Goal: Task Accomplishment & Management: Use online tool/utility

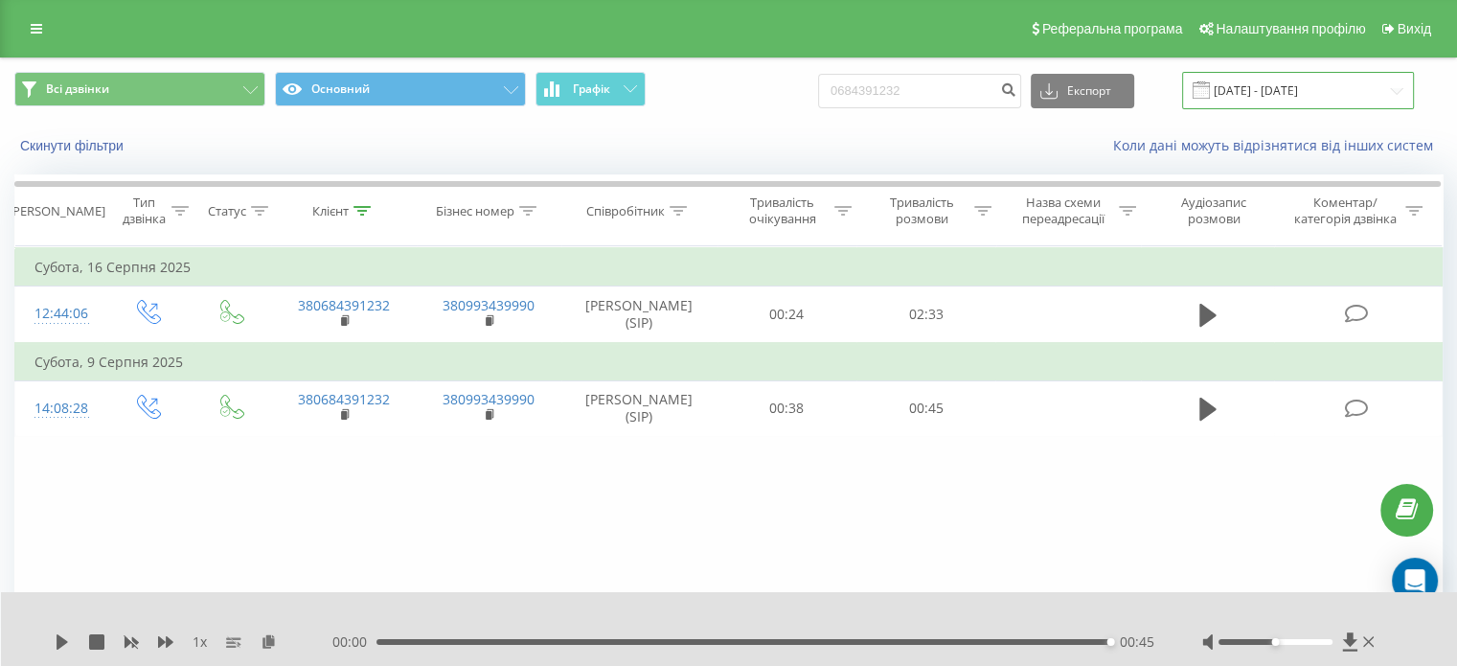
click at [1236, 94] on input "[DATE] - [DATE]" at bounding box center [1298, 90] width 232 height 37
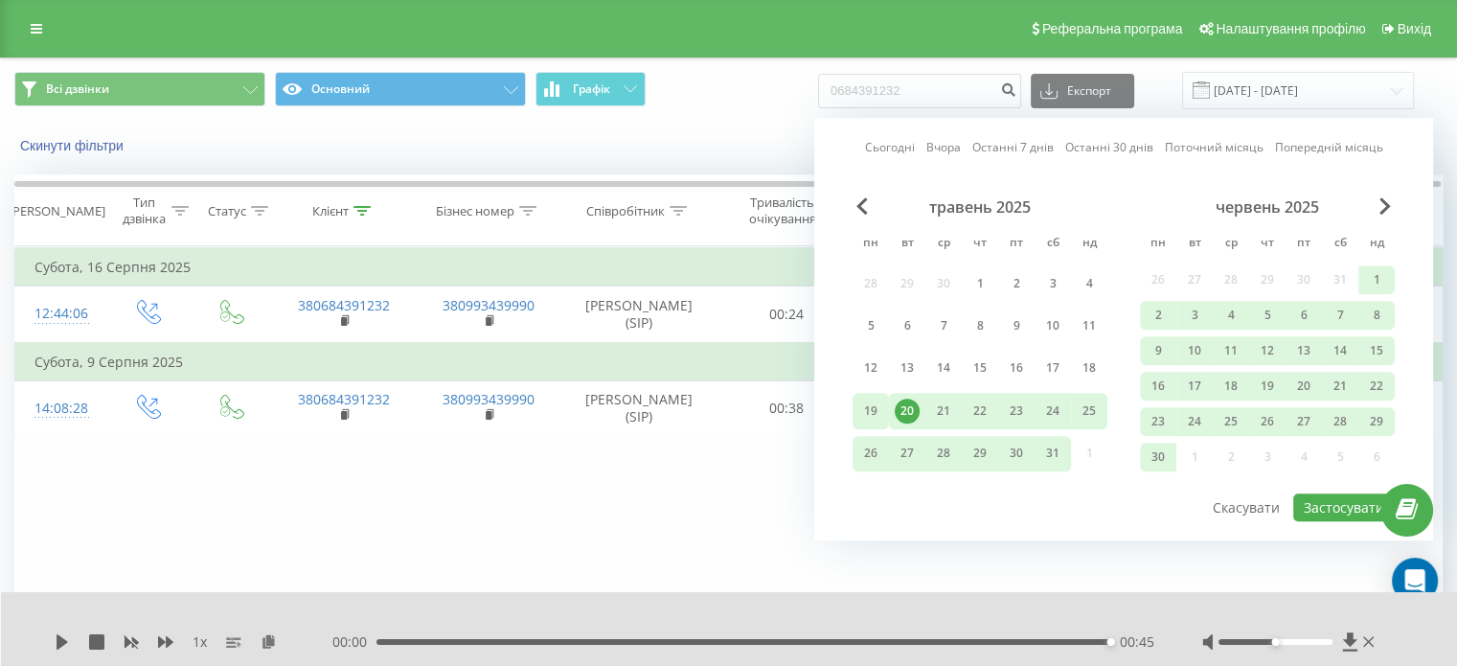
click at [877, 400] on div "19" at bounding box center [871, 411] width 25 height 25
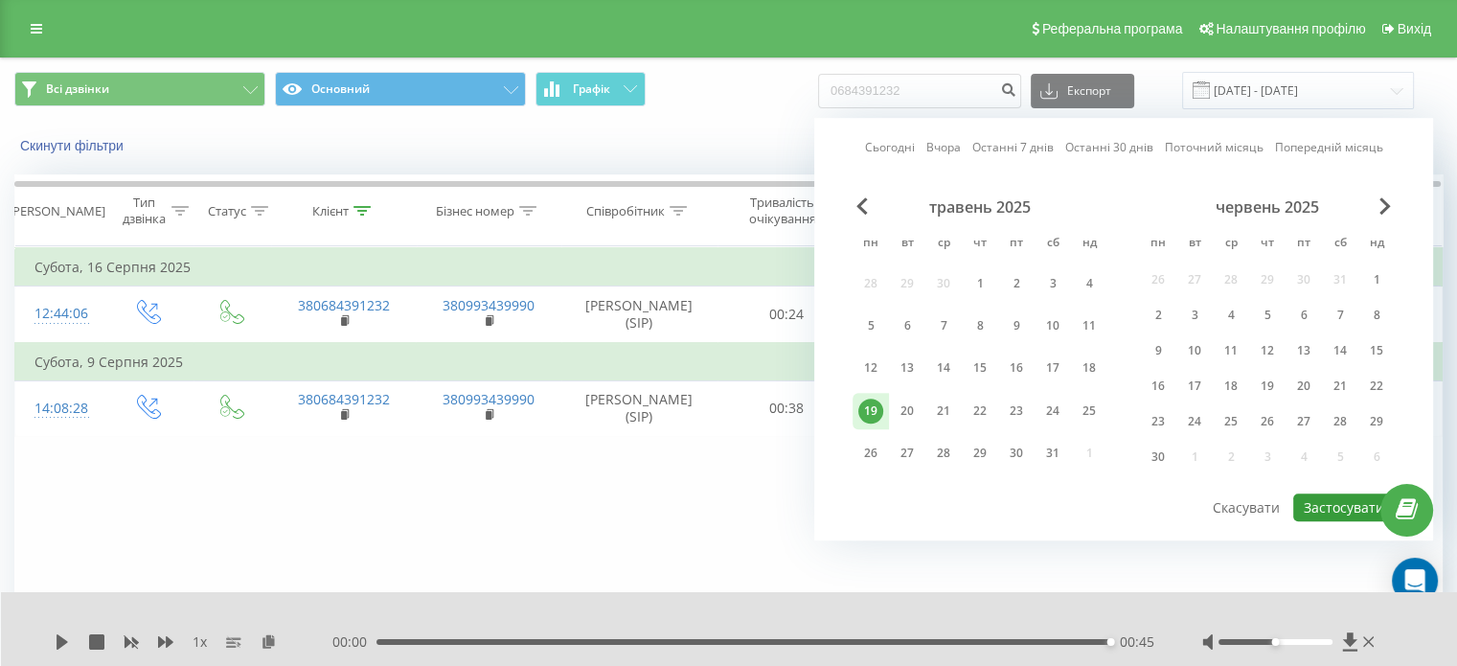
click at [1319, 502] on button "Застосувати" at bounding box center [1345, 507] width 102 height 28
type input "19.05.2025 - 19.05.2025"
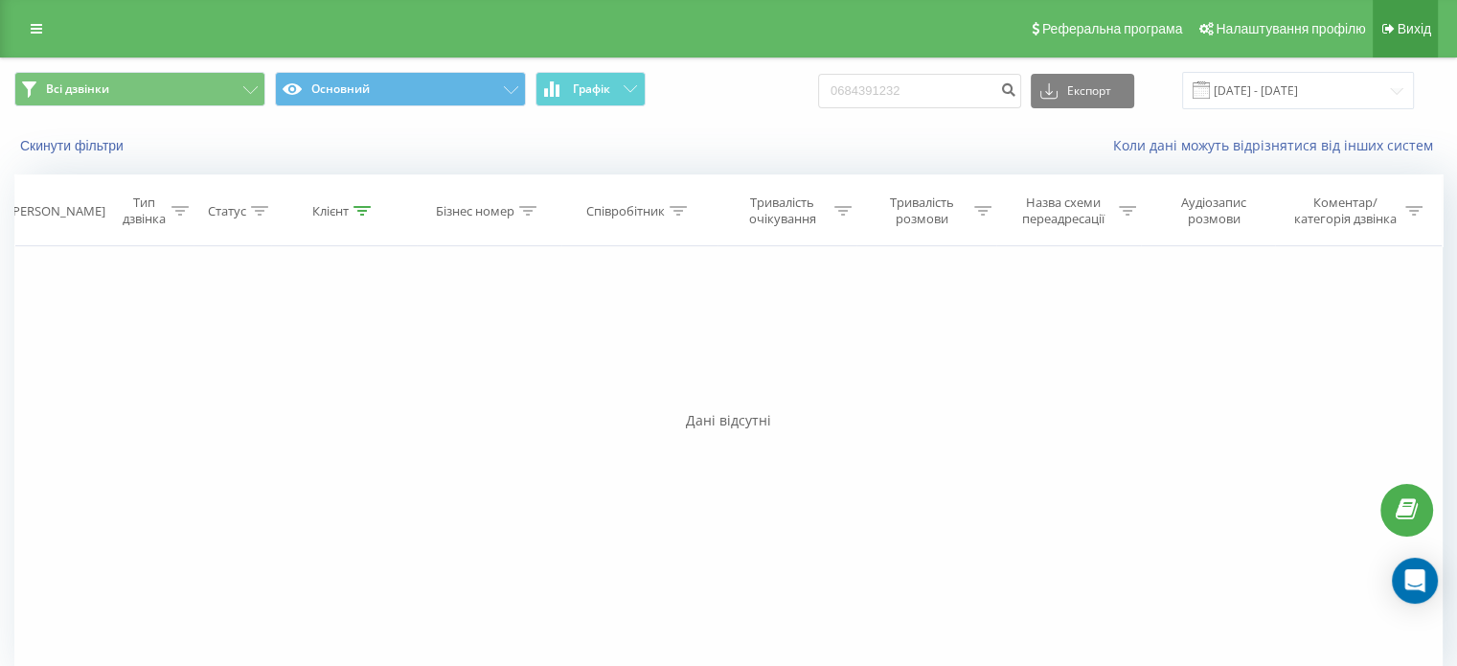
click at [1417, 25] on span "Вихід" at bounding box center [1415, 28] width 34 height 15
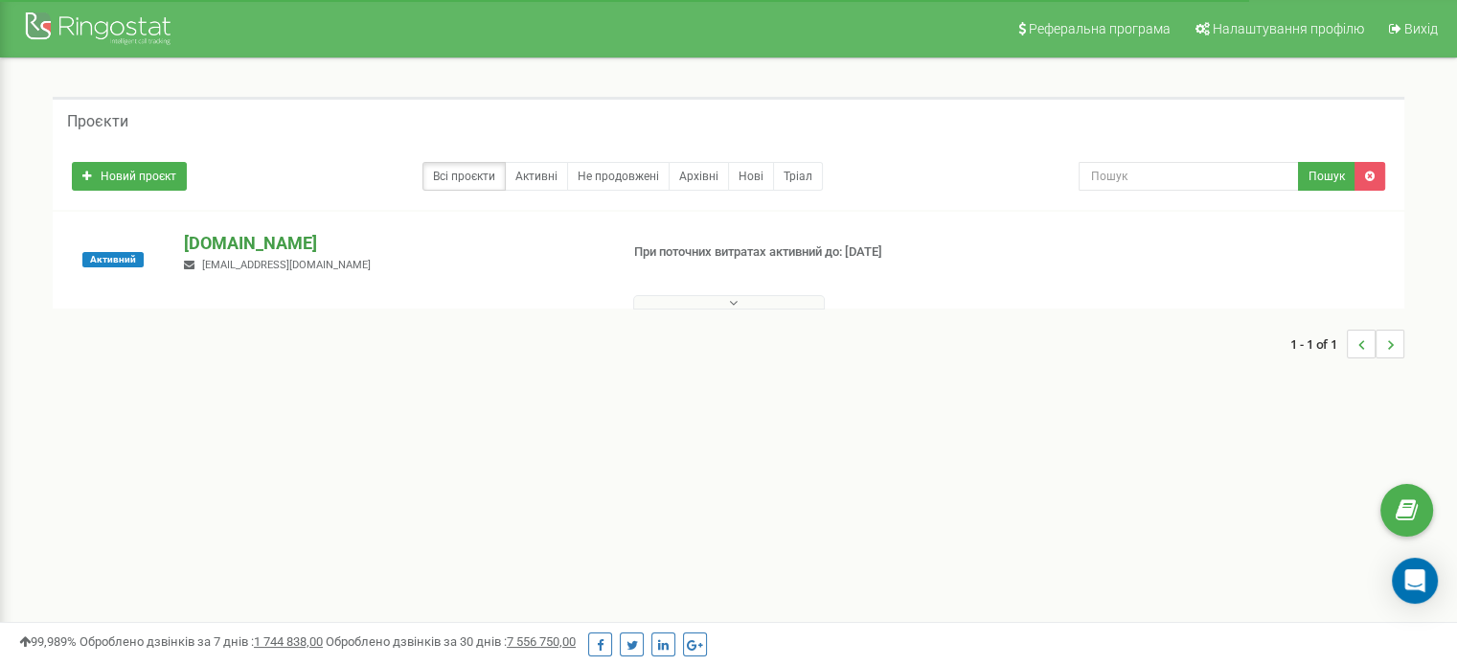
click at [224, 237] on p "[DOMAIN_NAME]" at bounding box center [393, 243] width 419 height 25
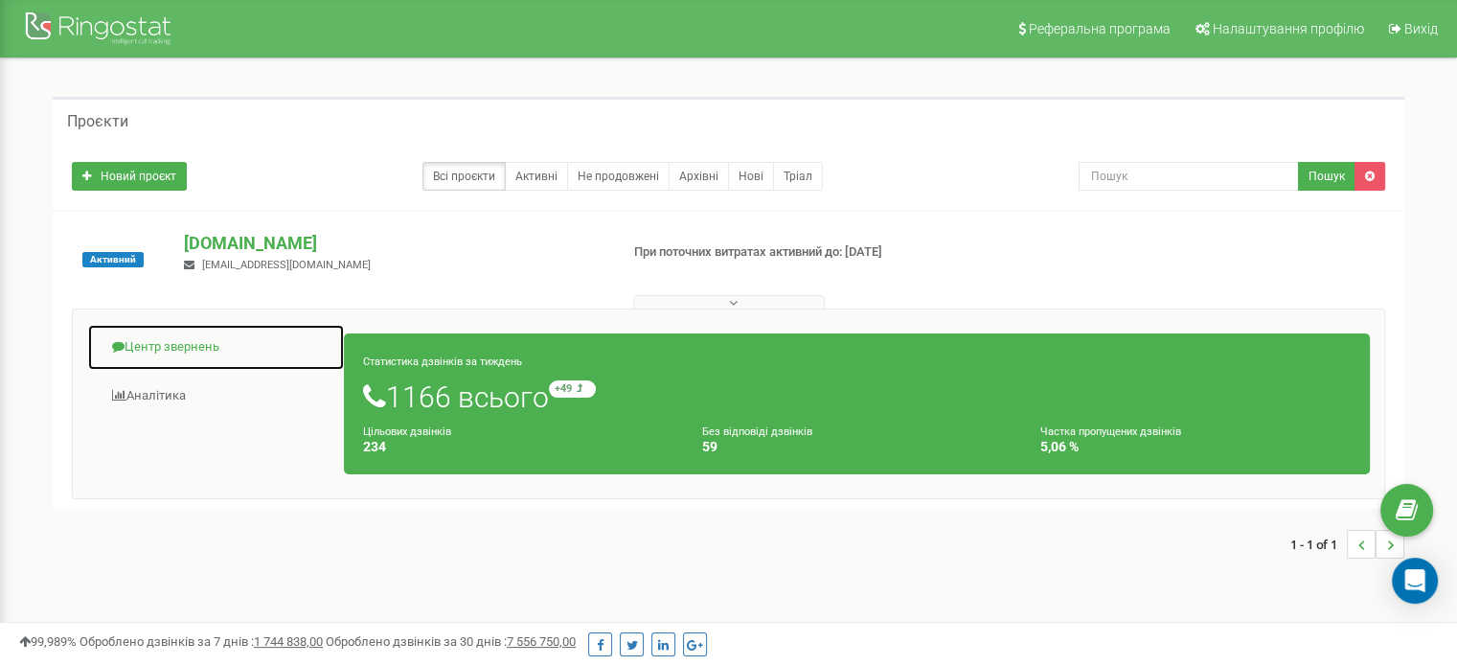
click at [169, 351] on link "Центр звернень" at bounding box center [216, 347] width 258 height 47
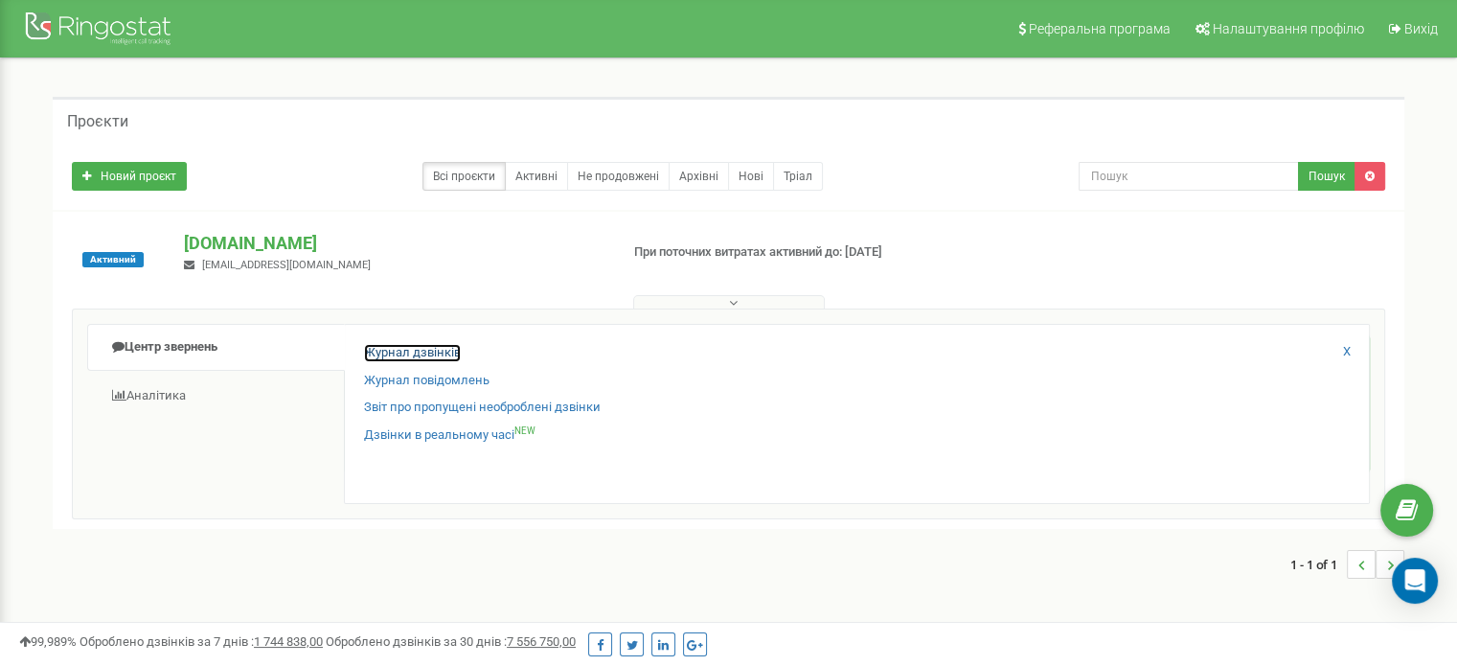
click at [413, 355] on link "Журнал дзвінків" at bounding box center [412, 353] width 97 height 18
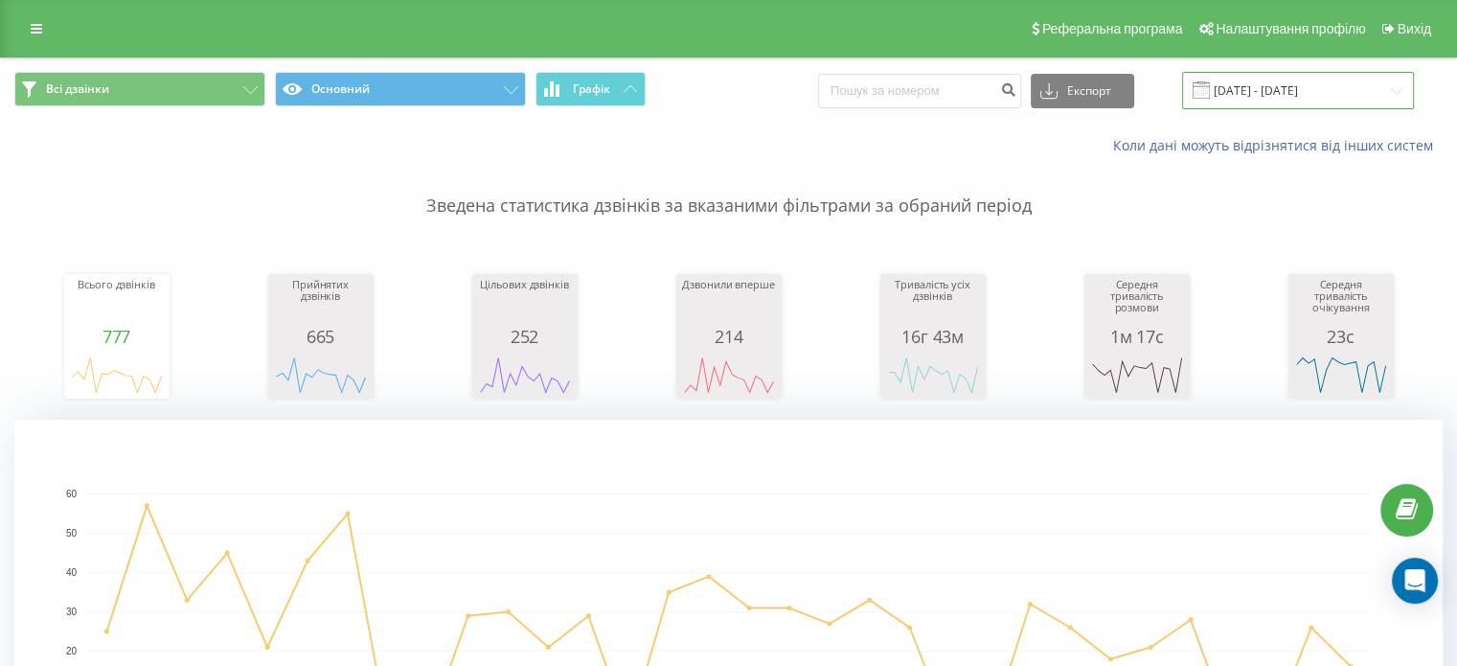
click at [1294, 77] on input "20.07.2025 - 20.08.2025" at bounding box center [1298, 90] width 232 height 37
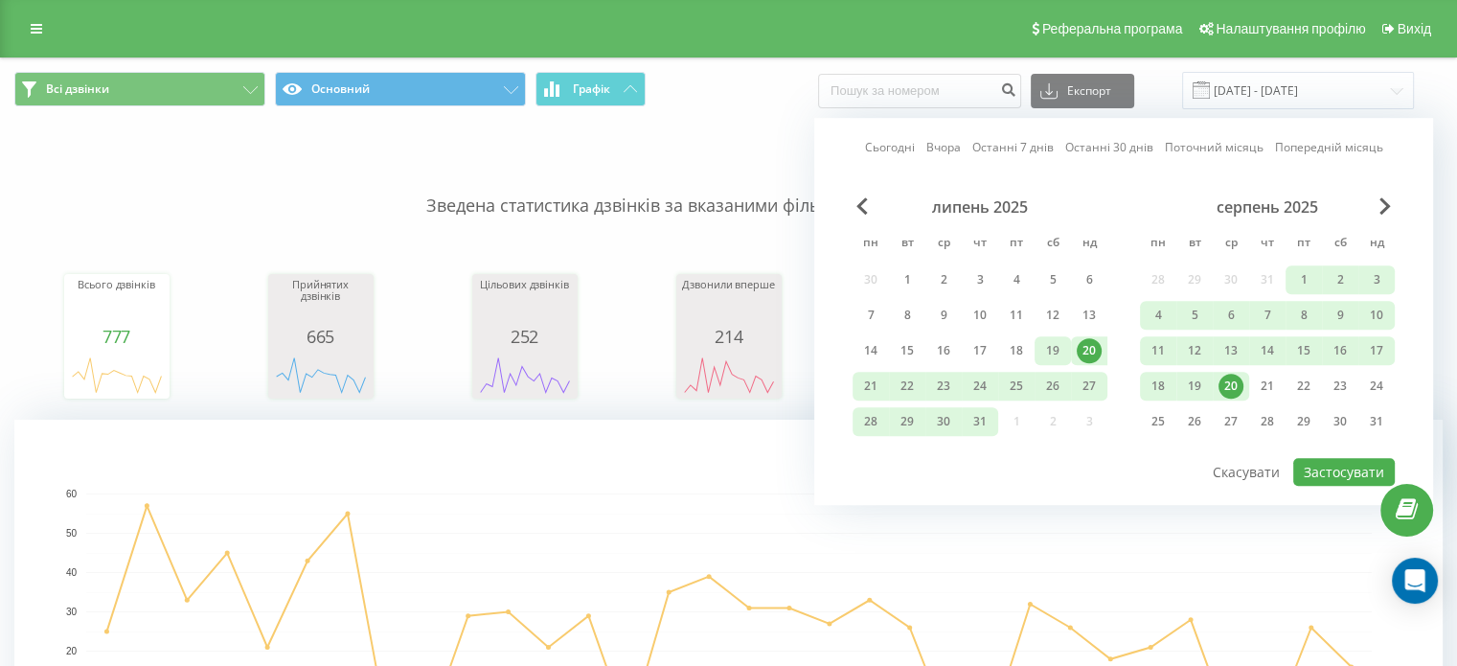
click at [1048, 354] on div "19" at bounding box center [1053, 350] width 25 height 25
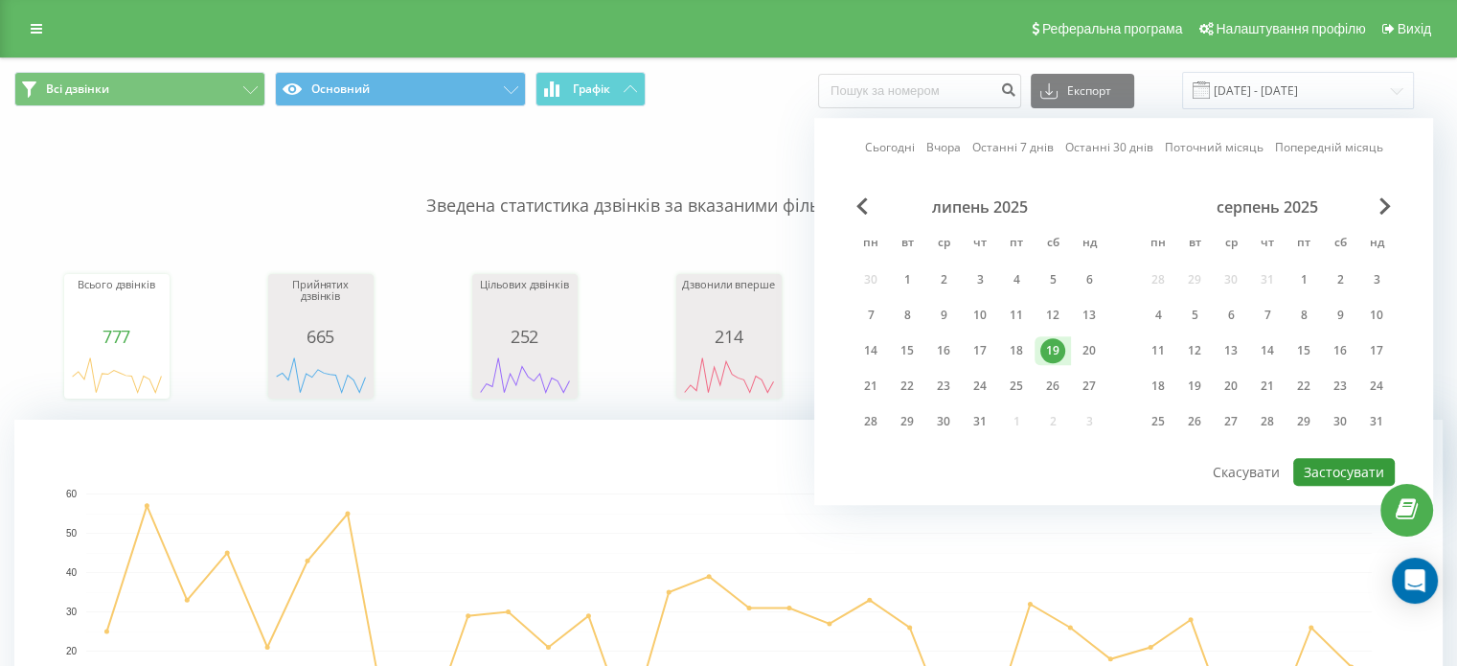
click at [1335, 463] on button "Застосувати" at bounding box center [1345, 472] width 102 height 28
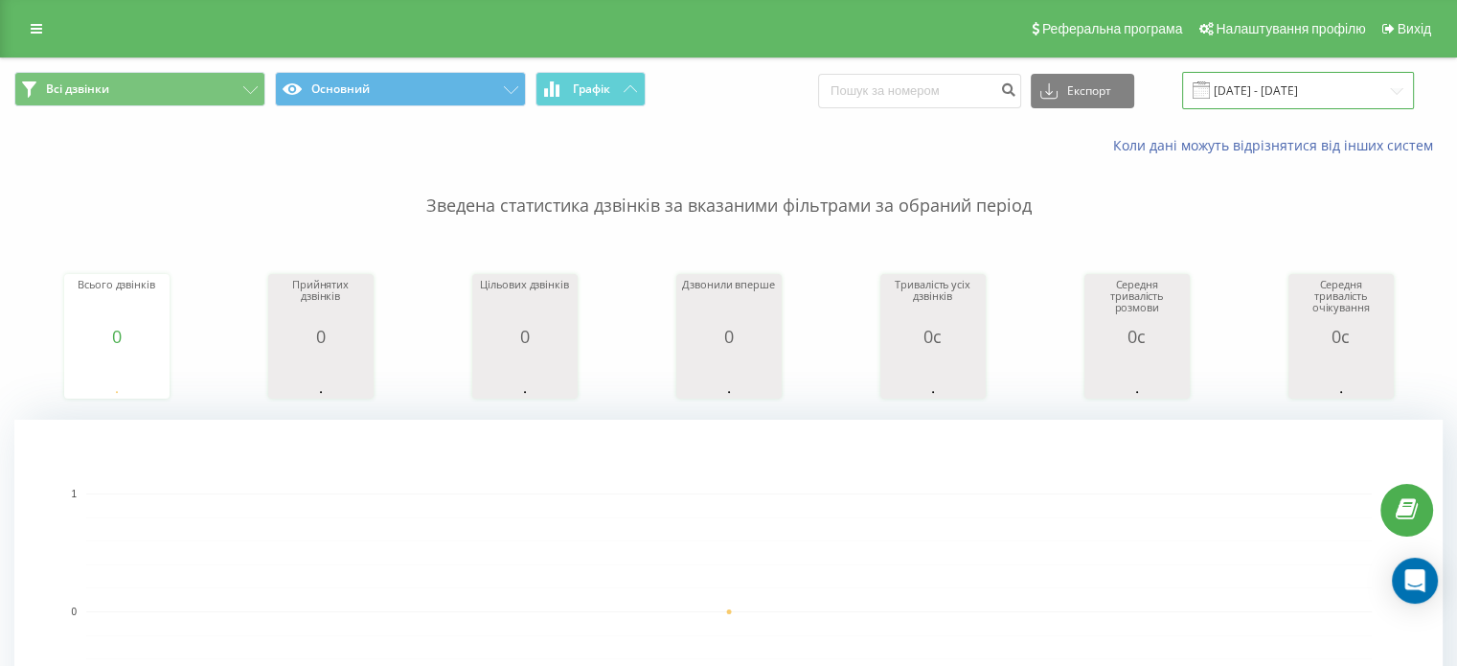
click at [1261, 85] on input "19.07.2025 - 19.07.2025" at bounding box center [1298, 90] width 232 height 37
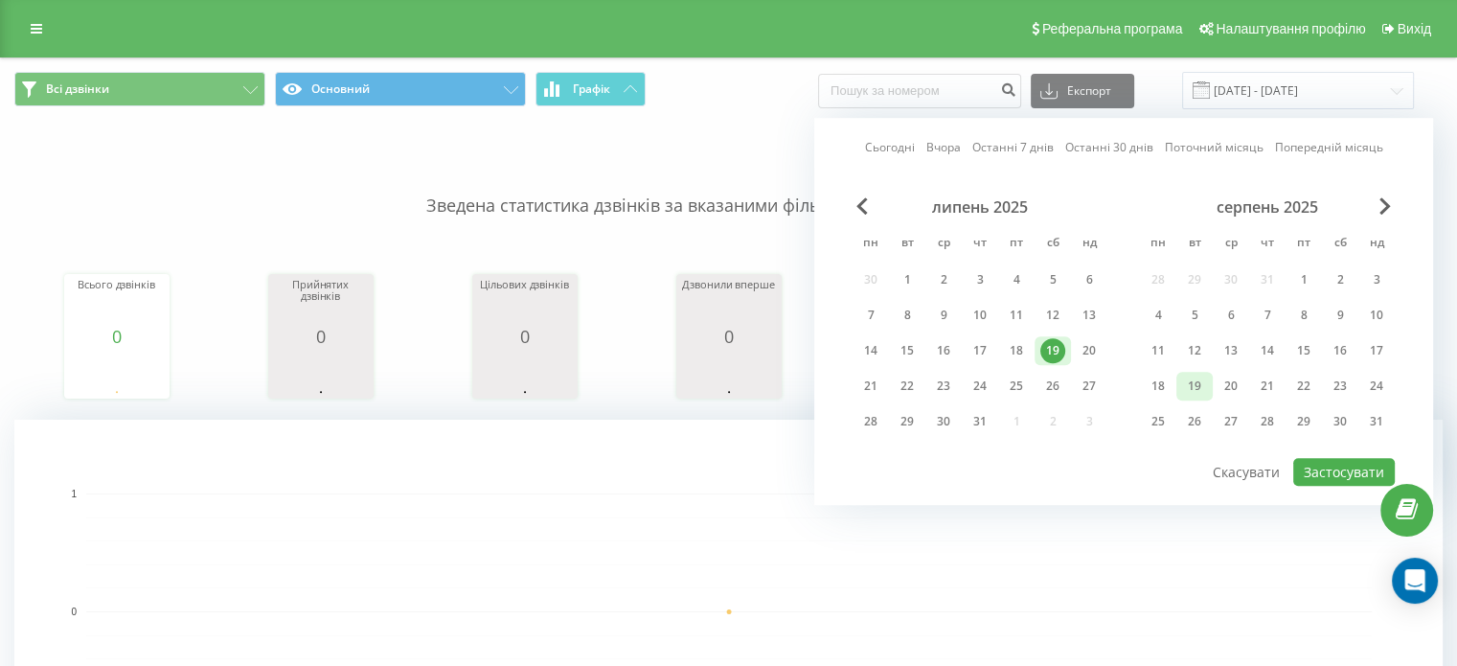
click at [1204, 387] on div "19" at bounding box center [1194, 386] width 25 height 25
click at [1317, 459] on button "Застосувати" at bounding box center [1345, 472] width 102 height 28
type input "19.08.2025 - 19.08.2025"
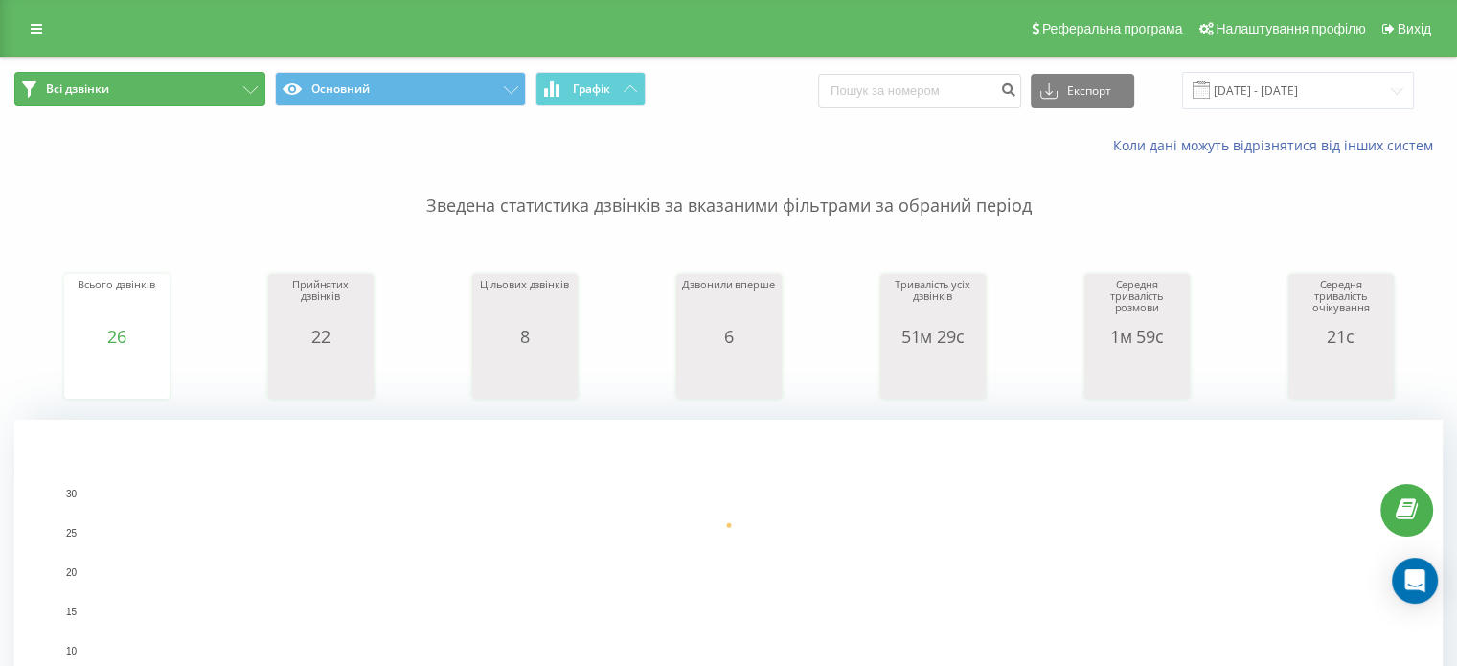
click at [246, 83] on button "Всі дзвінки" at bounding box center [139, 89] width 251 height 34
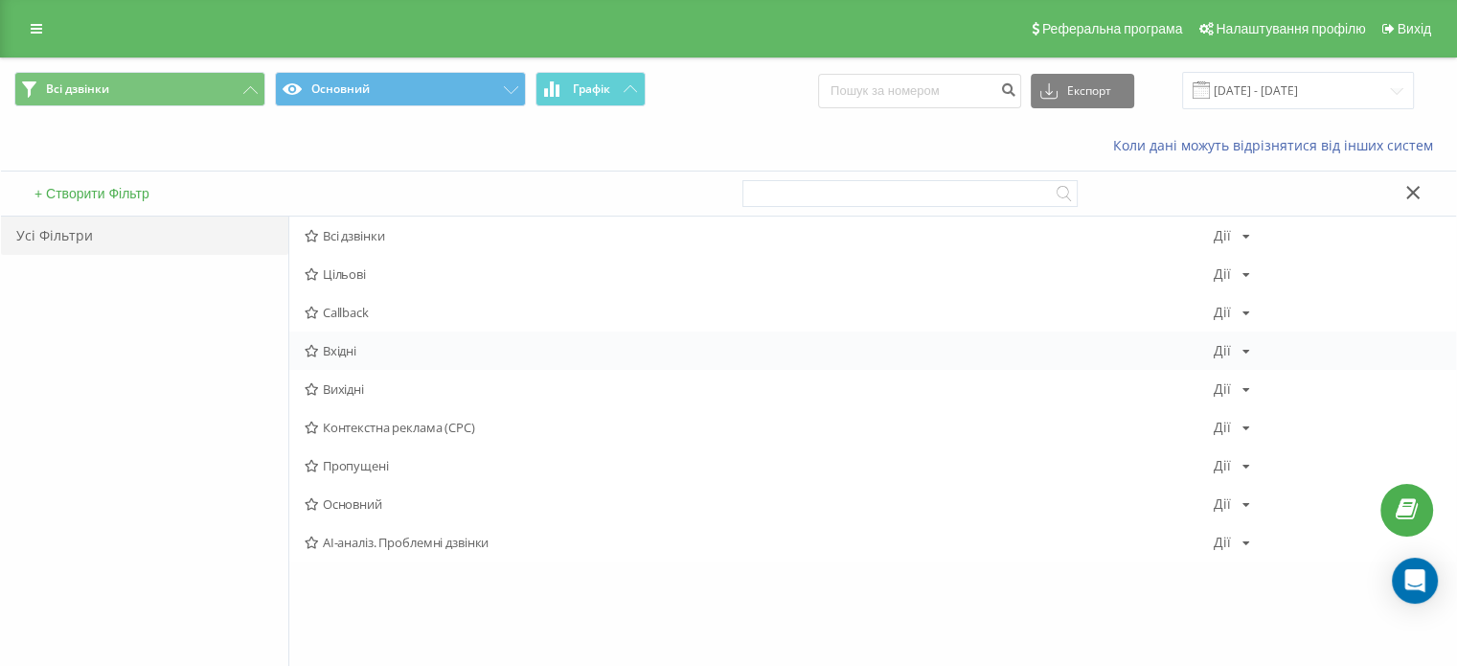
click at [333, 352] on span "Вхідні" at bounding box center [759, 350] width 909 height 13
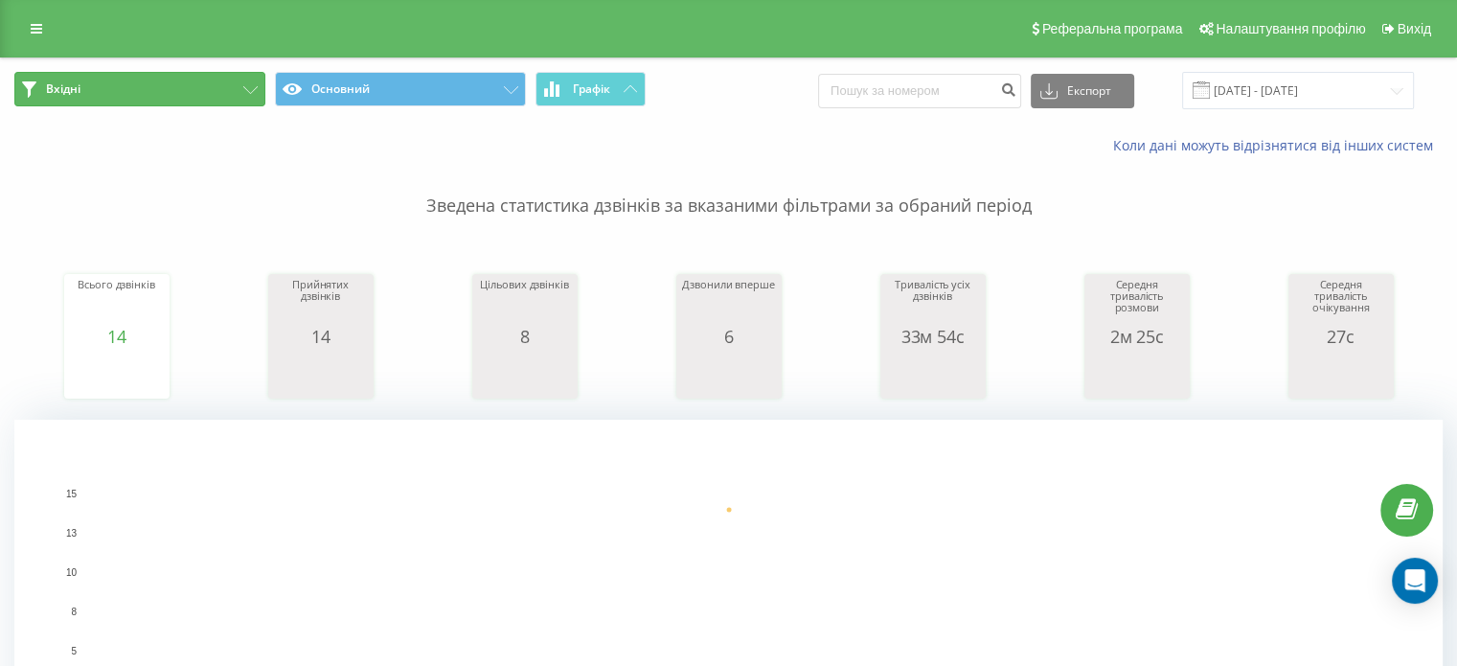
click at [241, 80] on button "Вхідні" at bounding box center [139, 89] width 251 height 34
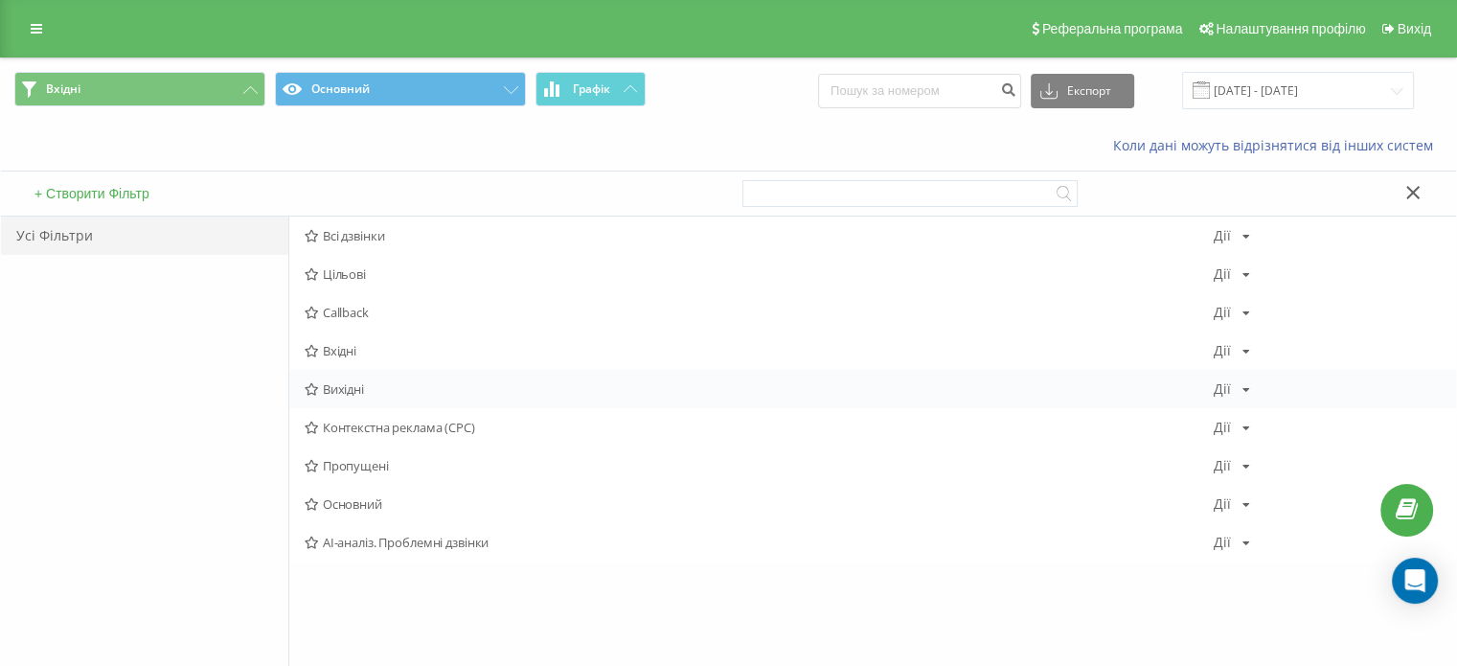
click at [361, 385] on span "Вихідні" at bounding box center [759, 388] width 909 height 13
